Goal: Information Seeking & Learning: Learn about a topic

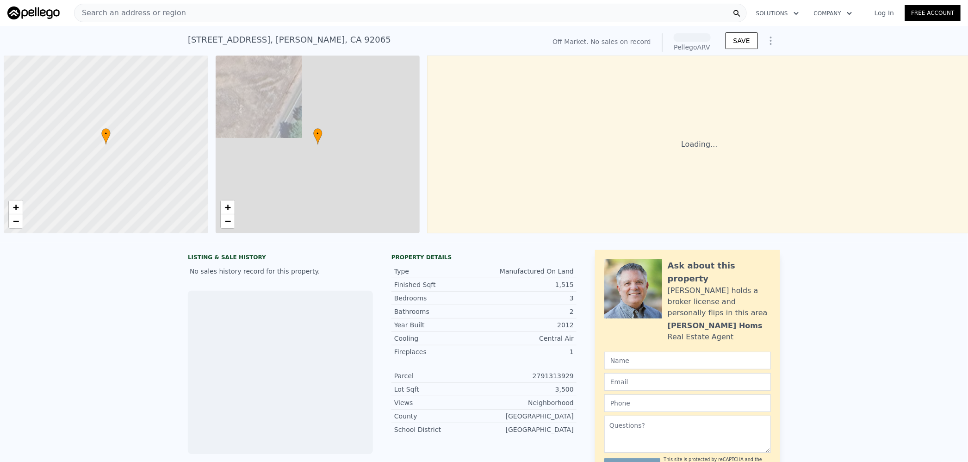
scroll to position [0, 3]
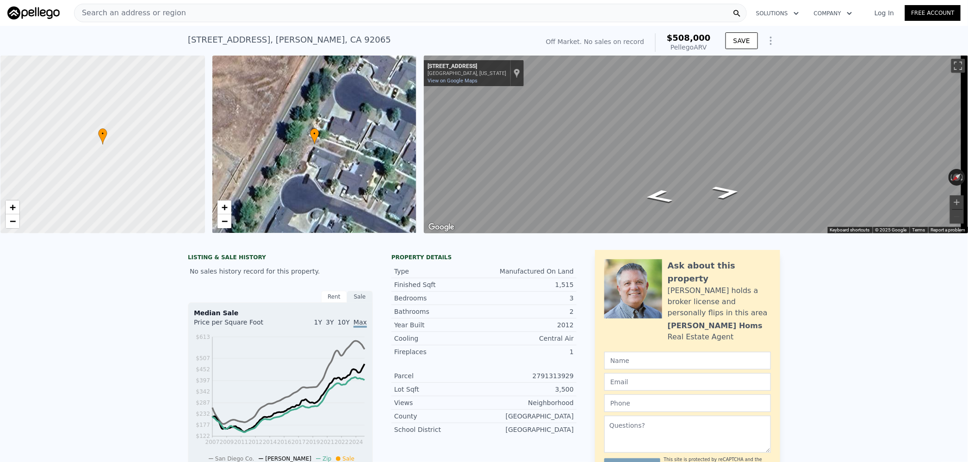
click at [701, 39] on span "$508,000" at bounding box center [689, 38] width 44 height 10
copy span "508,000"
click at [240, 10] on div "Search an address or region" at bounding box center [410, 13] width 673 height 19
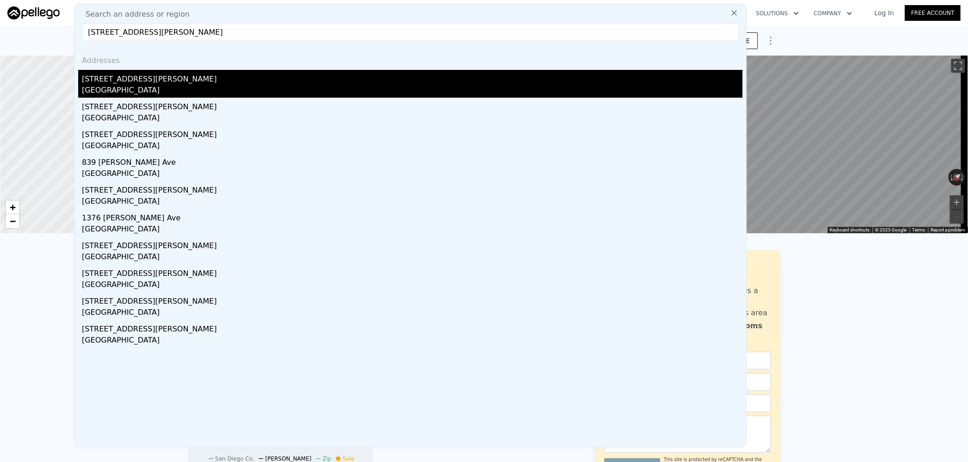
type input "[STREET_ADDRESS][PERSON_NAME]"
click at [171, 91] on div "[GEOGRAPHIC_DATA]" at bounding box center [412, 91] width 661 height 13
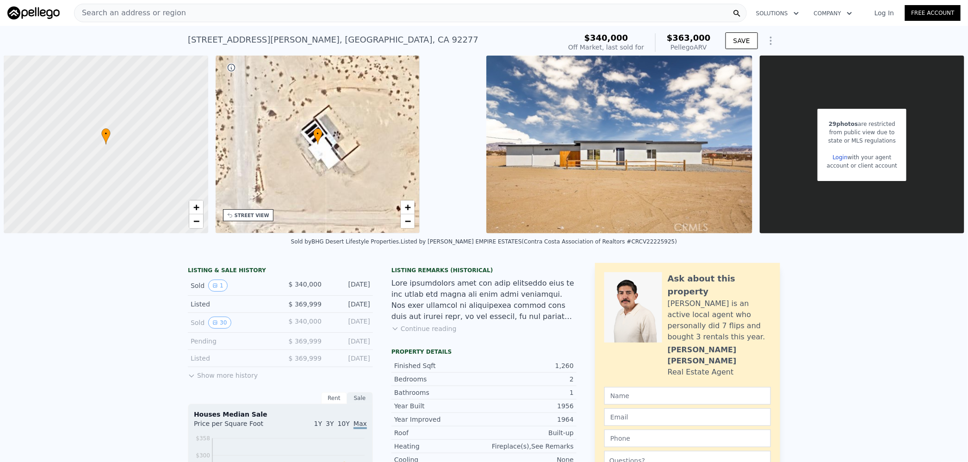
click at [193, 14] on div "Search an address or region" at bounding box center [410, 13] width 673 height 19
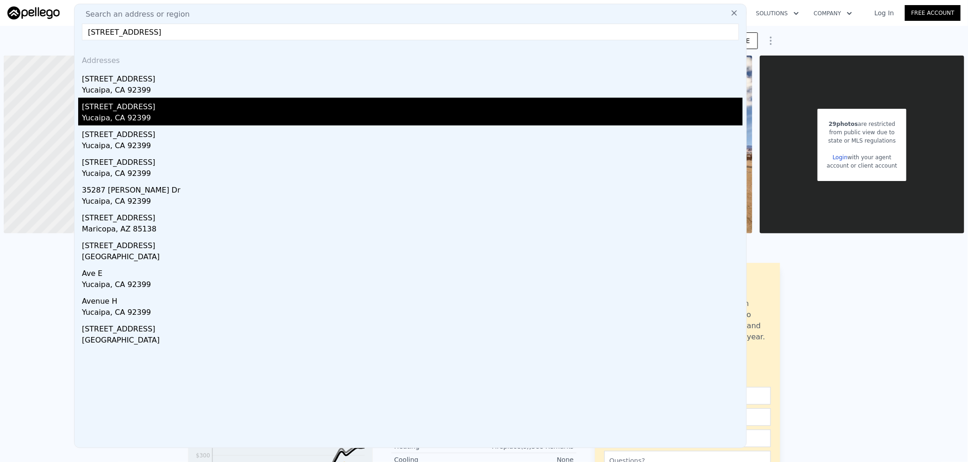
type input "[STREET_ADDRESS]"
click at [144, 110] on div "[STREET_ADDRESS]" at bounding box center [412, 105] width 661 height 15
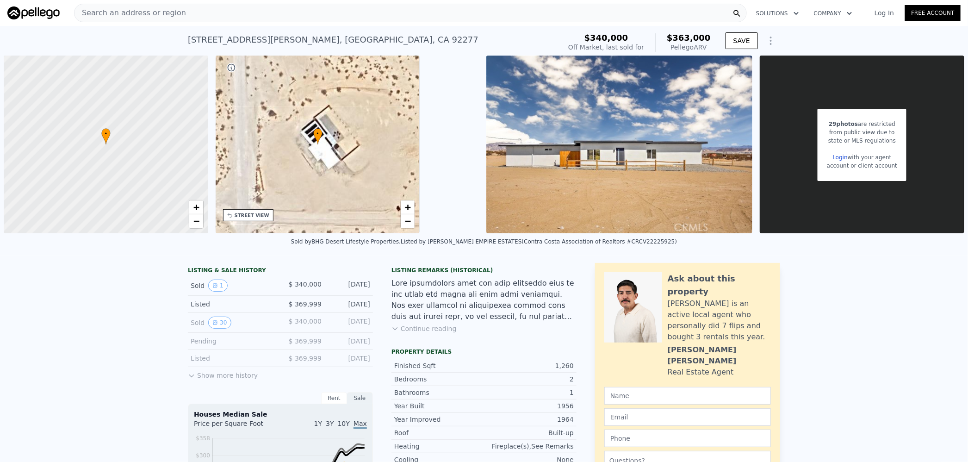
type input "4"
type input "3"
type input "1119"
type input "1881"
type input "7200"
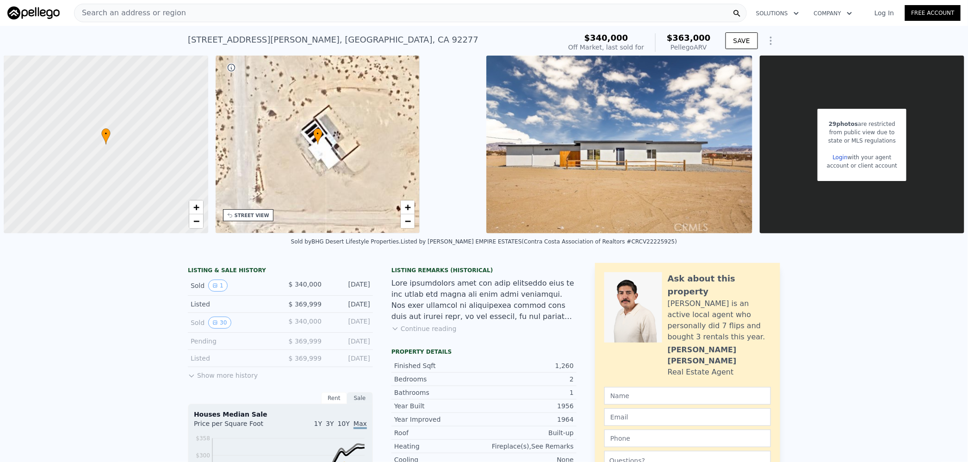
type input "11000"
type input "$ 538,000"
type input "6"
type input "-$ 13,575"
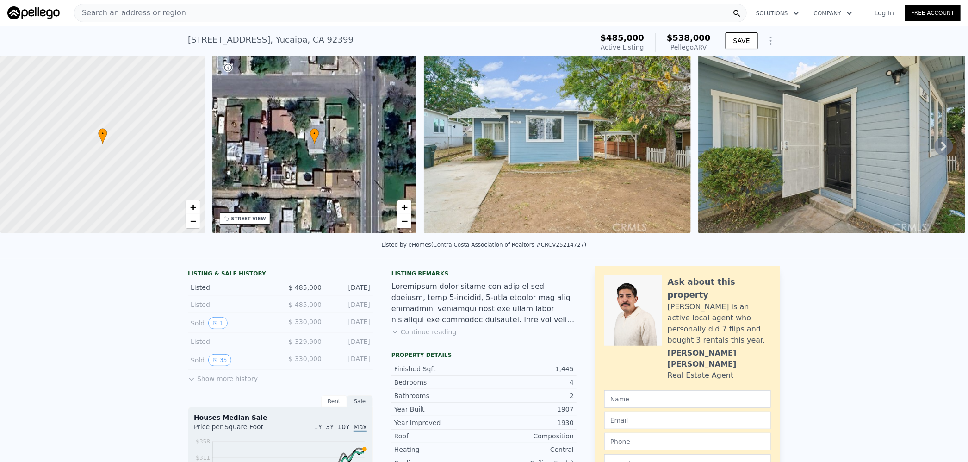
click at [692, 41] on span "$538,000" at bounding box center [689, 38] width 44 height 10
copy span "538,000"
click at [317, 17] on div "Search an address or region" at bounding box center [410, 13] width 673 height 19
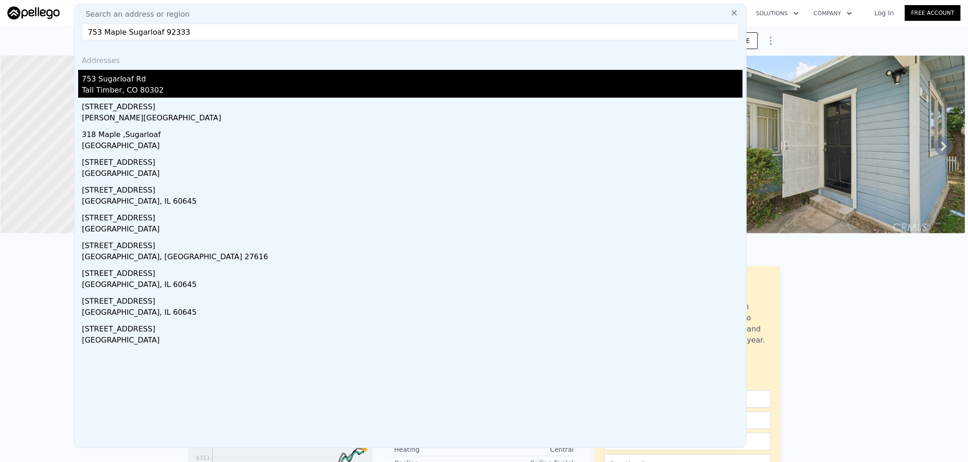
type input "753 Maple Sugarloaf 92333"
click at [217, 80] on div "753 Sugarloaf Rd" at bounding box center [412, 77] width 661 height 15
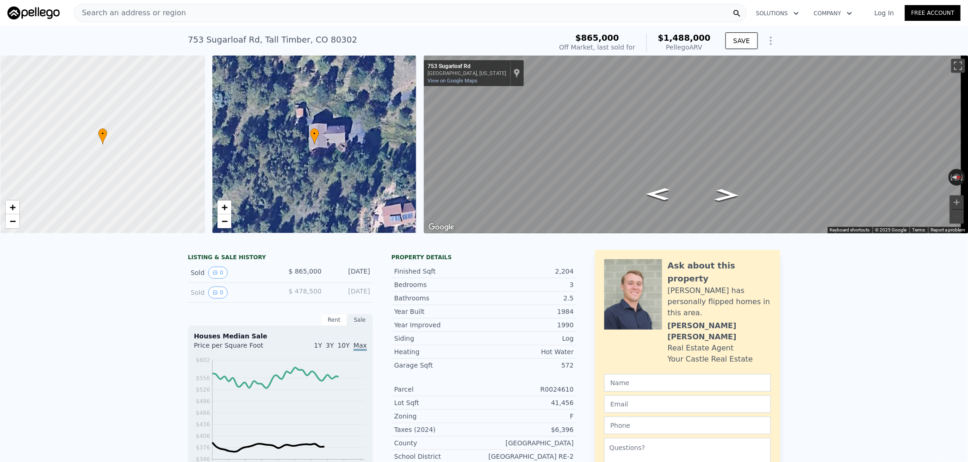
click at [236, 12] on div "Search an address or region" at bounding box center [410, 13] width 673 height 19
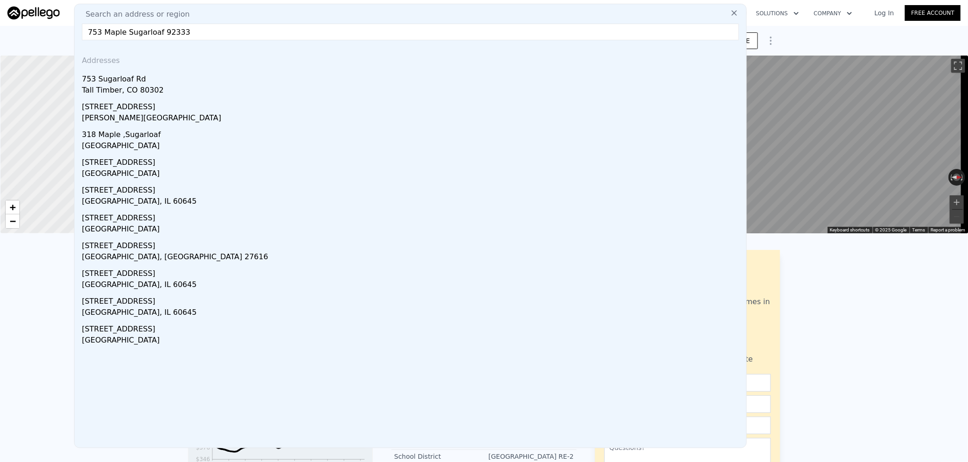
click at [196, 31] on input "753 Maple Sugarloaf 92333" at bounding box center [410, 32] width 657 height 17
paste input "text"
click at [136, 31] on input "753 Maple Sugarloaf 92333" at bounding box center [410, 32] width 657 height 17
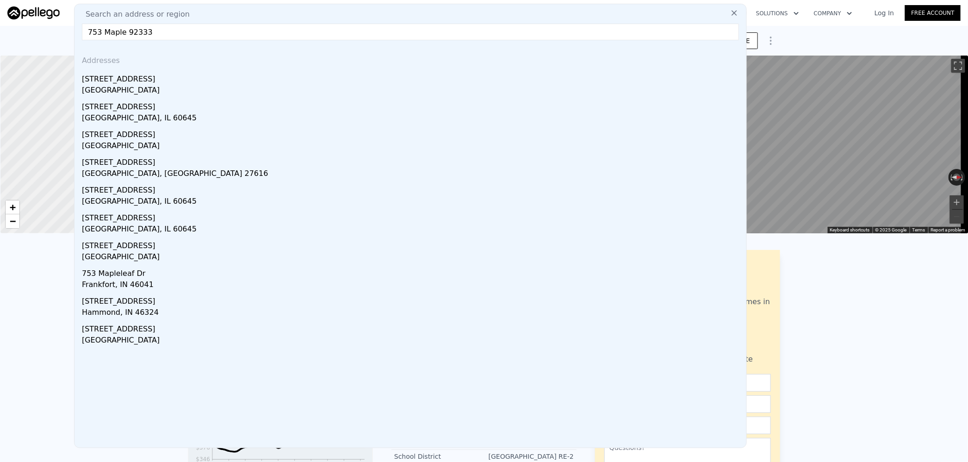
drag, startPoint x: 168, startPoint y: 31, endPoint x: 58, endPoint y: 28, distance: 109.7
paste input "[STREET_ADDRESS]"
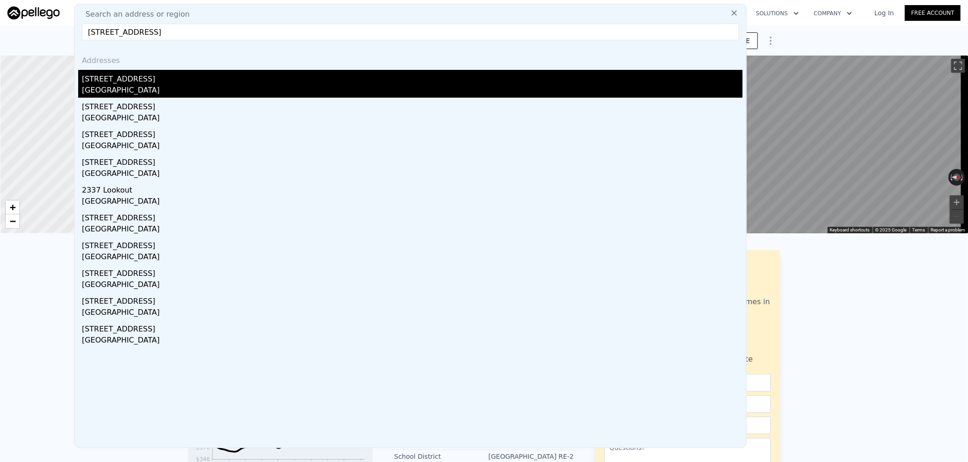
type input "[STREET_ADDRESS]"
click at [156, 78] on div "[STREET_ADDRESS]" at bounding box center [412, 77] width 661 height 15
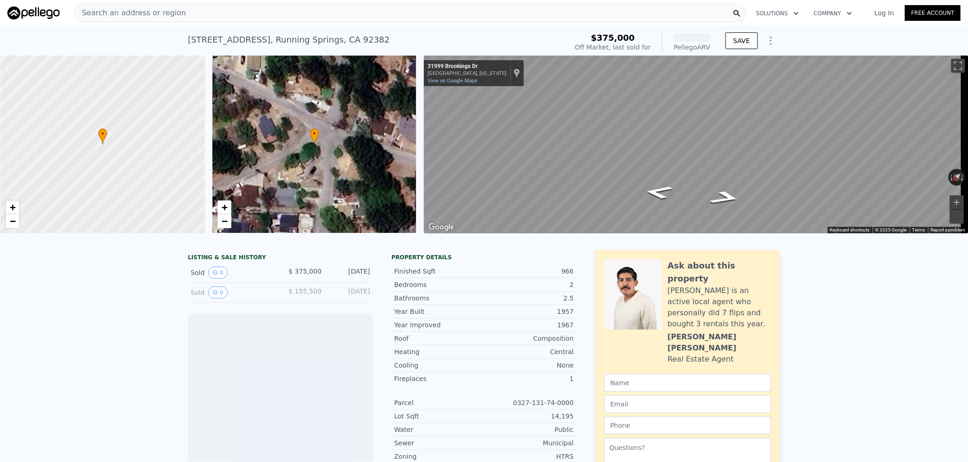
click at [197, 6] on div "Search an address or region" at bounding box center [410, 13] width 673 height 19
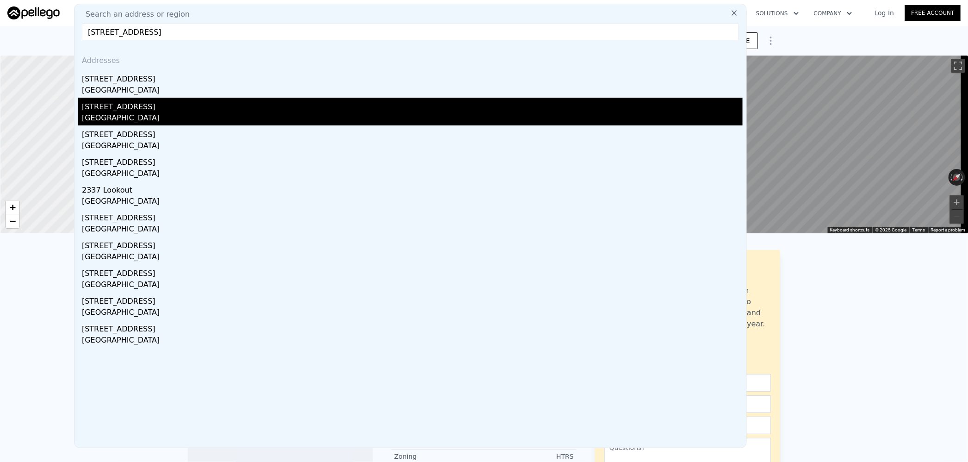
type input "[STREET_ADDRESS]"
click at [155, 108] on div "[STREET_ADDRESS]" at bounding box center [412, 105] width 661 height 15
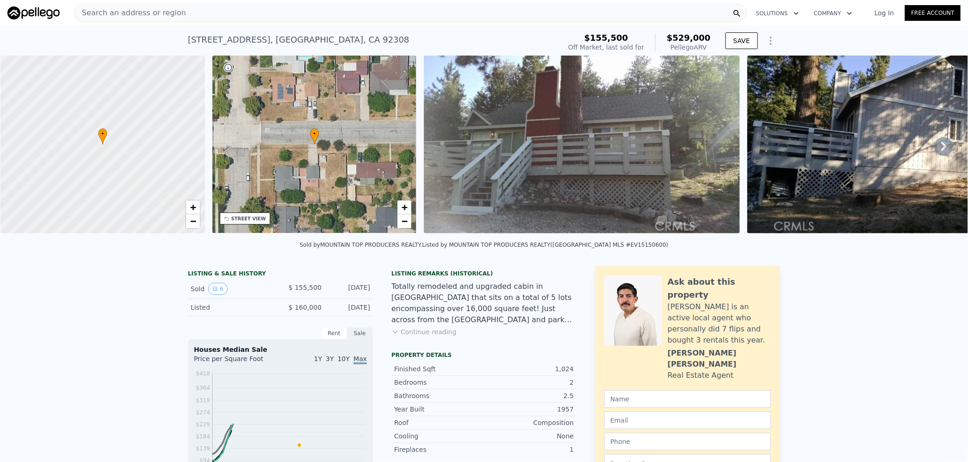
click at [692, 35] on span "$529,000" at bounding box center [689, 38] width 44 height 10
copy span "529,000"
click at [261, 13] on div "Search an address or region" at bounding box center [410, 13] width 673 height 19
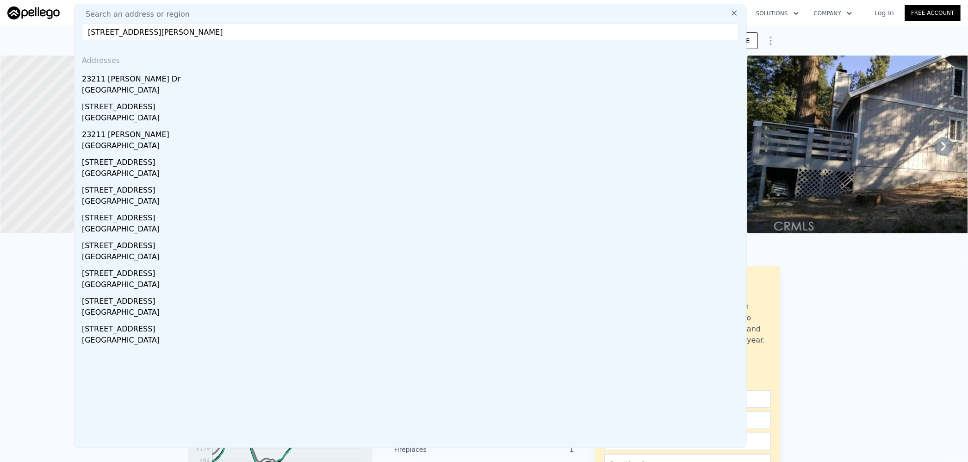
type input "[STREET_ADDRESS][PERSON_NAME]"
click at [211, 104] on div "[STREET_ADDRESS]" at bounding box center [412, 105] width 661 height 15
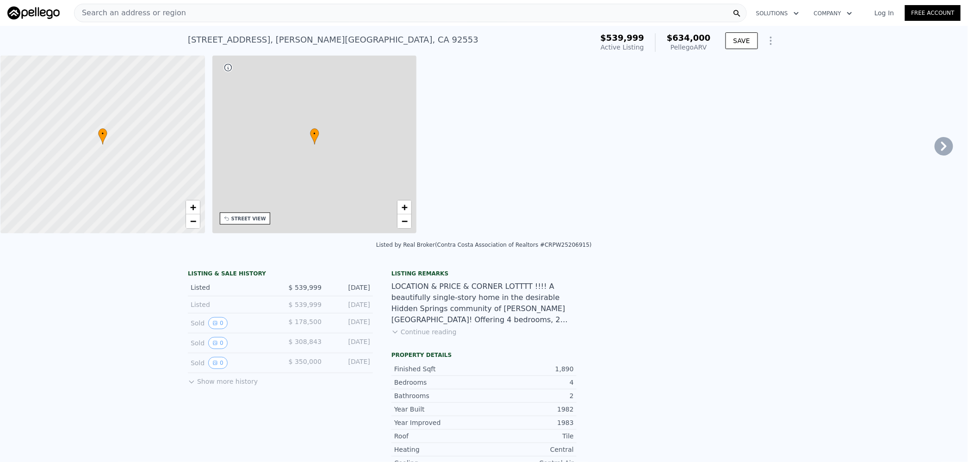
type input "3"
type input "4"
type input "2"
type input "3"
type input "1427"
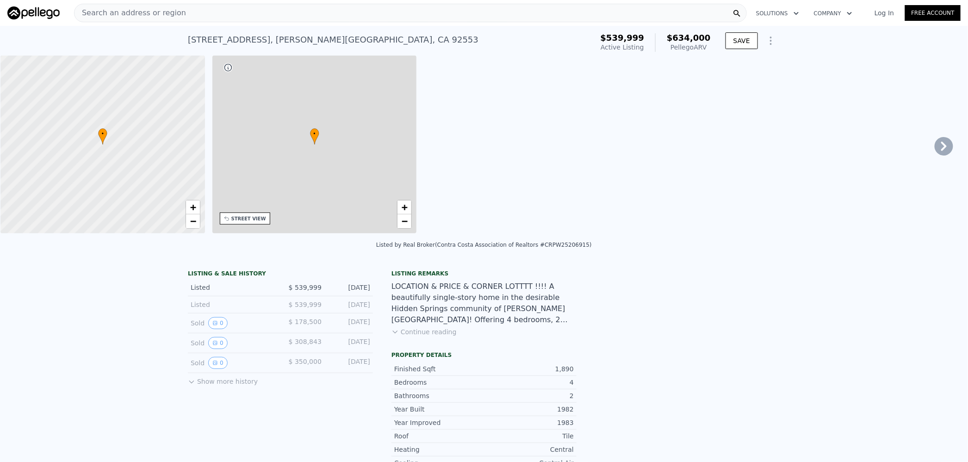
type input "2400"
type input "5663"
type input "10019"
type input "$ 634,000"
type input "$ 24,128"
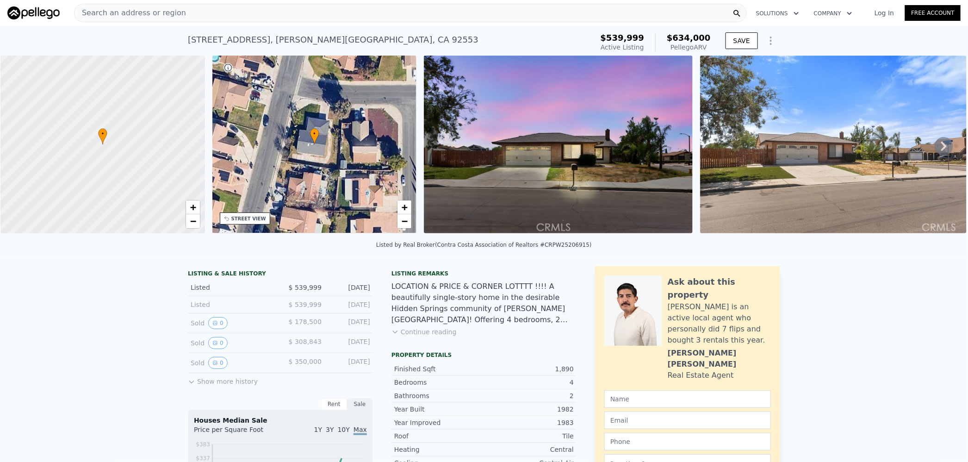
click at [683, 39] on span "$634,000" at bounding box center [689, 38] width 44 height 10
copy span "634,000"
click at [309, 11] on div "Search an address or region" at bounding box center [410, 13] width 673 height 19
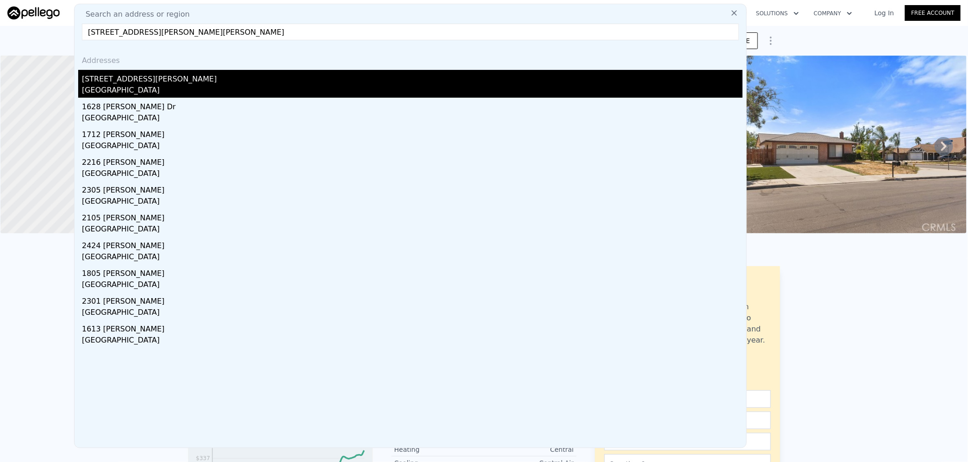
type input "[STREET_ADDRESS][PERSON_NAME][PERSON_NAME]"
click at [161, 77] on div "[STREET_ADDRESS][PERSON_NAME]" at bounding box center [412, 77] width 661 height 15
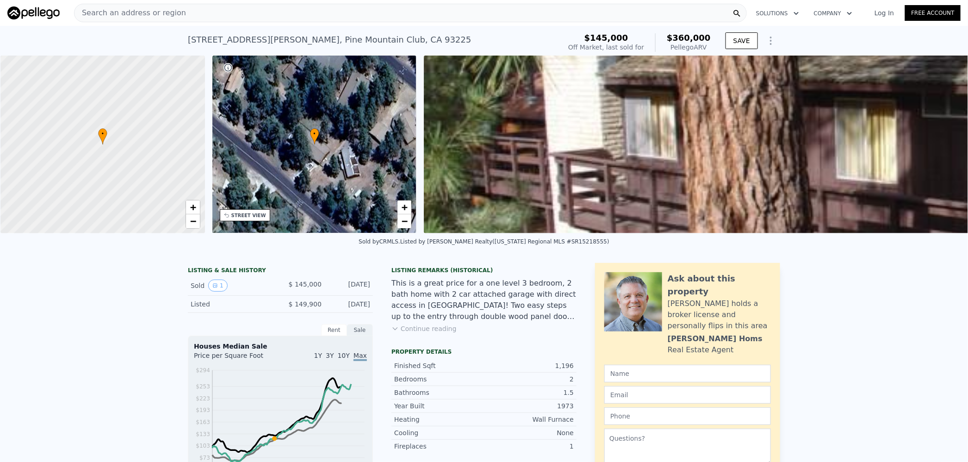
click at [687, 36] on span "$360,000" at bounding box center [689, 38] width 44 height 10
copy span "360,000"
click at [295, 11] on div "Search an address or region" at bounding box center [410, 13] width 673 height 19
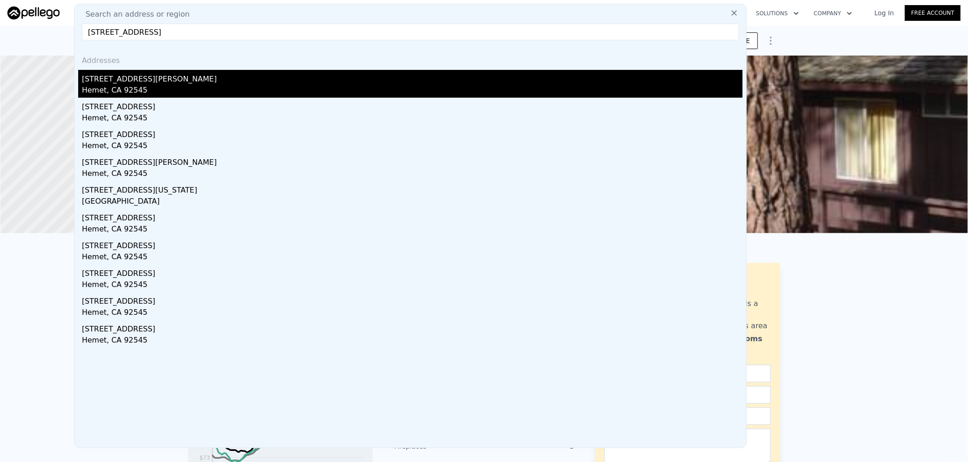
type input "[STREET_ADDRESS]"
click at [194, 77] on div "[STREET_ADDRESS][PERSON_NAME]" at bounding box center [412, 77] width 661 height 15
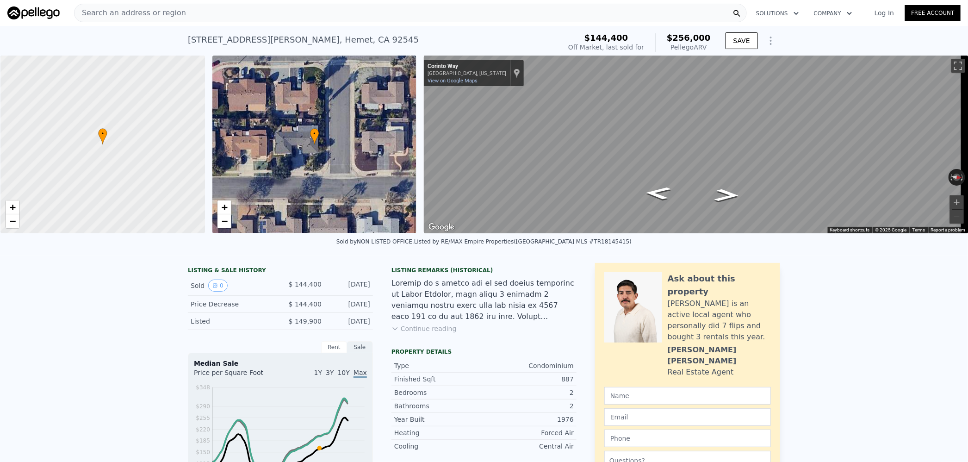
click at [707, 43] on div "Pellego ARV" at bounding box center [689, 47] width 44 height 9
click at [694, 39] on span "$256,000" at bounding box center [689, 38] width 44 height 10
copy span "256,000"
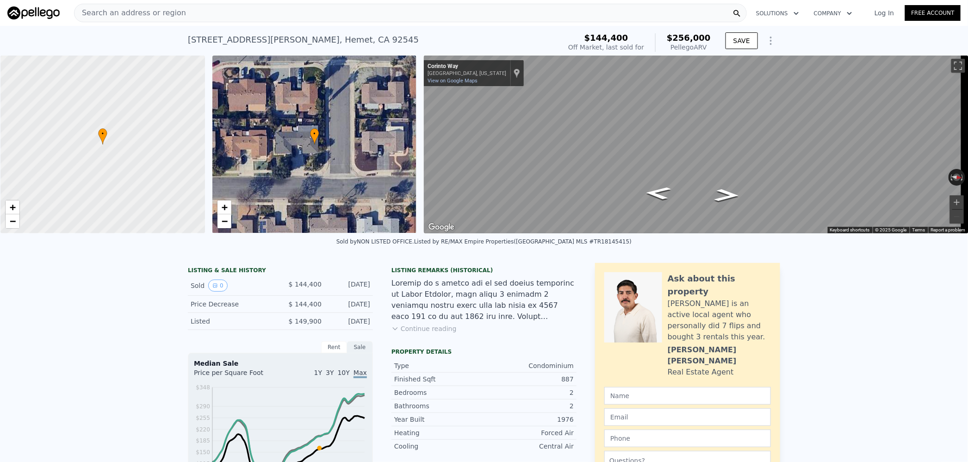
click at [298, 16] on div "Search an address or region" at bounding box center [410, 13] width 673 height 19
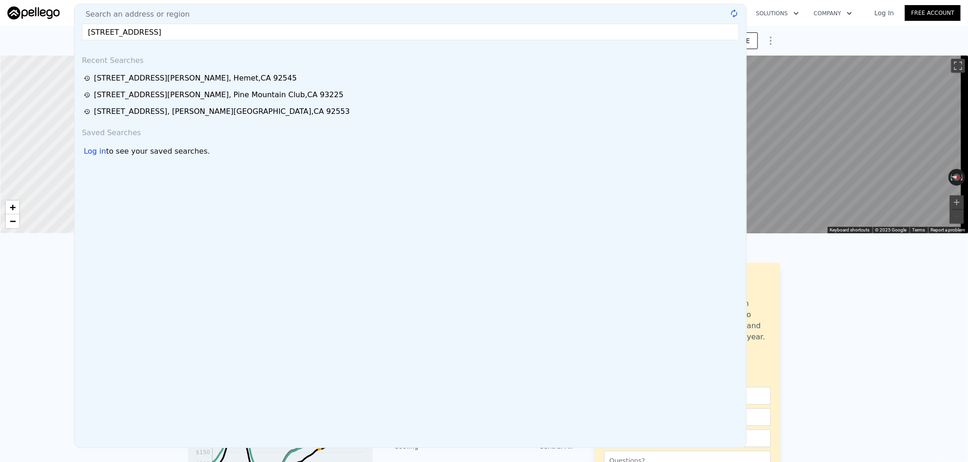
click at [127, 31] on input "[STREET_ADDRESS]" at bounding box center [410, 32] width 657 height 17
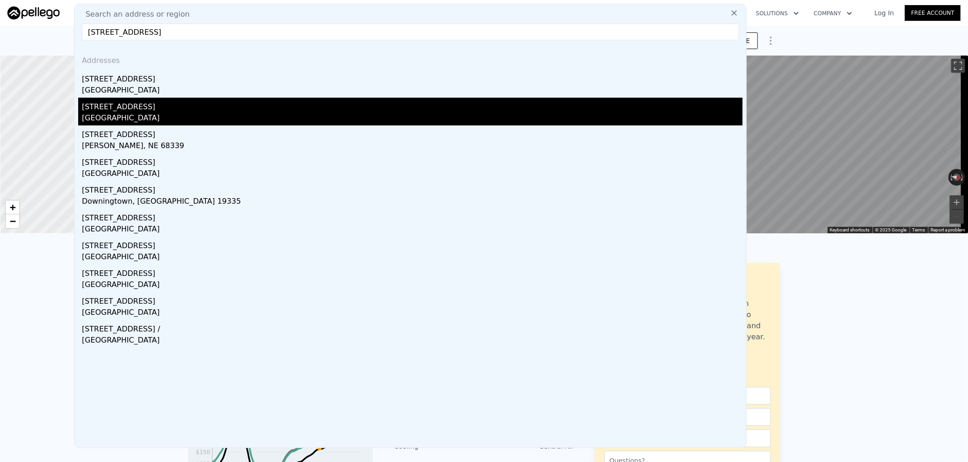
type input "[STREET_ADDRESS]"
click at [209, 103] on div "[STREET_ADDRESS]" at bounding box center [412, 105] width 661 height 15
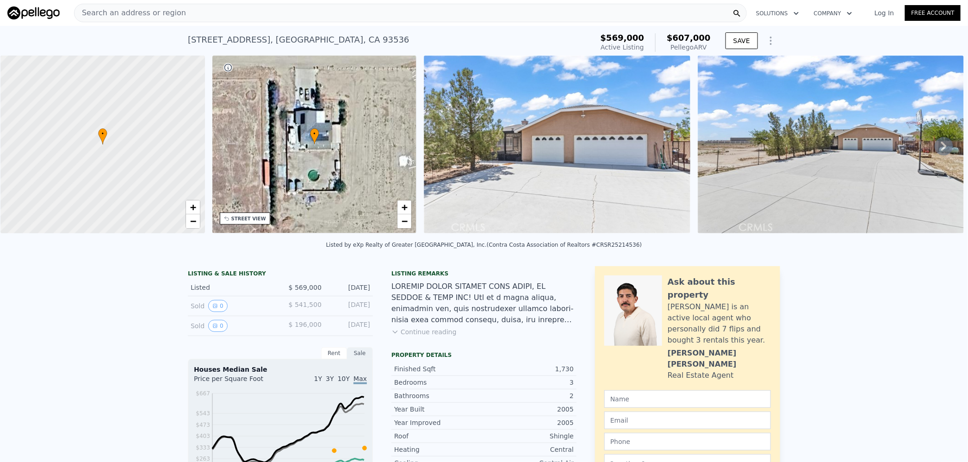
click at [701, 40] on span "$607,000" at bounding box center [689, 38] width 44 height 10
copy span "607,000"
click at [258, 15] on div "Search an address or region" at bounding box center [410, 13] width 673 height 19
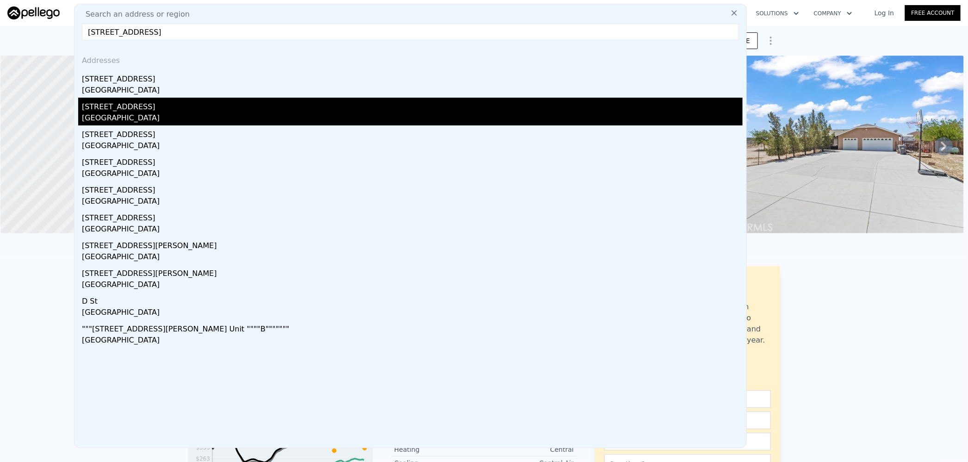
type input "[STREET_ADDRESS]"
click at [176, 110] on div "[STREET_ADDRESS]" at bounding box center [412, 105] width 661 height 15
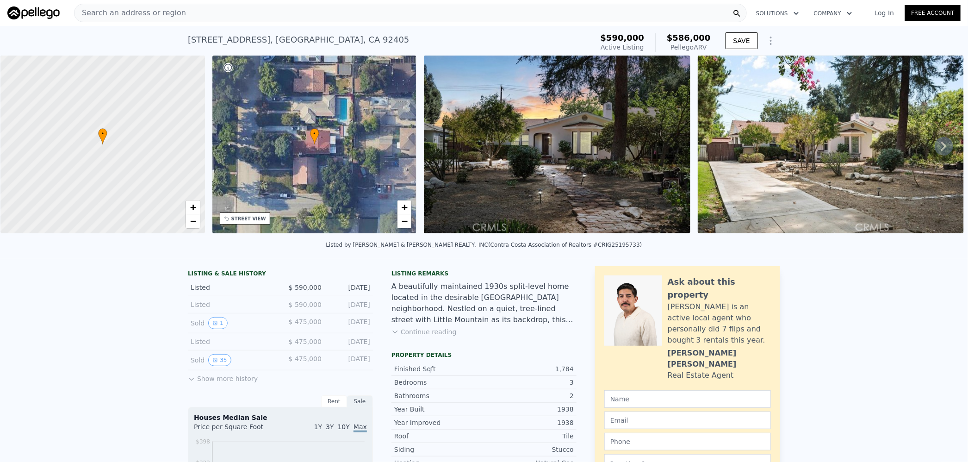
click at [691, 37] on span "$586,000" at bounding box center [689, 38] width 44 height 10
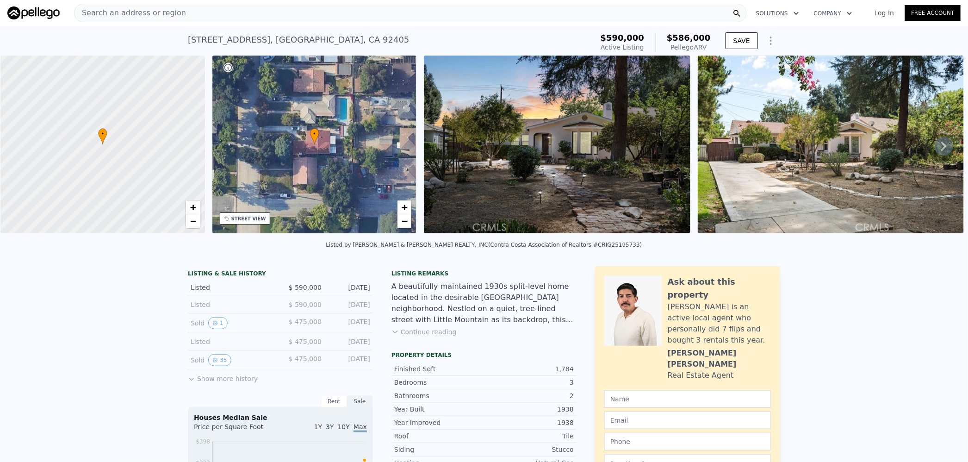
click at [691, 37] on span "$586,000" at bounding box center [689, 38] width 44 height 10
copy span "586,000"
